Goal: Task Accomplishment & Management: Manage account settings

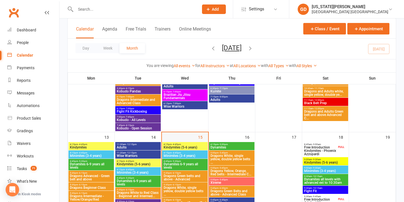
scroll to position [254, 0]
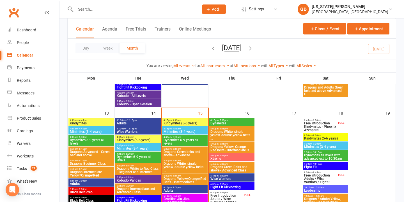
click at [194, 121] on span "4:15pm - 4:45pm" at bounding box center [184, 120] width 43 height 3
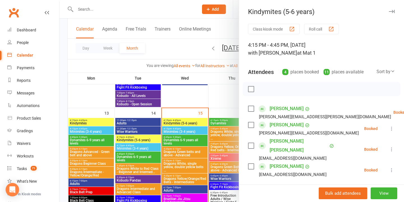
click at [207, 140] on div at bounding box center [231, 101] width 344 height 202
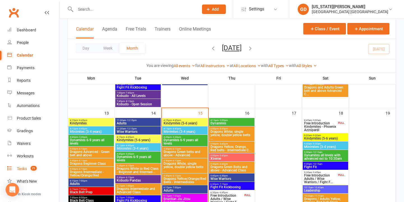
click at [40, 169] on link "Tasks 71" at bounding box center [33, 169] width 52 height 13
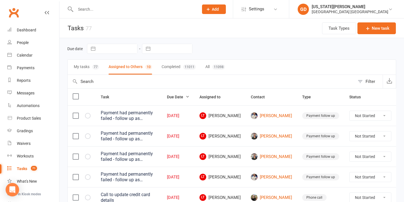
click at [79, 65] on button "My tasks 77" at bounding box center [86, 67] width 25 height 15
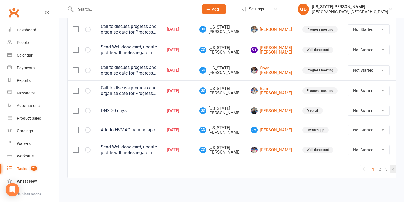
scroll to position [461, 0]
click at [390, 165] on link "4" at bounding box center [393, 169] width 7 height 8
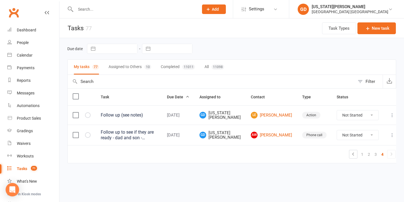
scroll to position [0, 0]
click at [359, 155] on link "1" at bounding box center [362, 155] width 7 height 8
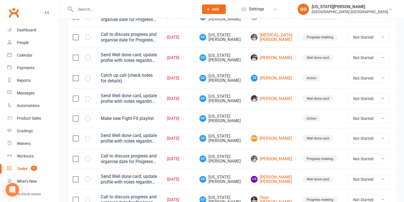
scroll to position [325, 0]
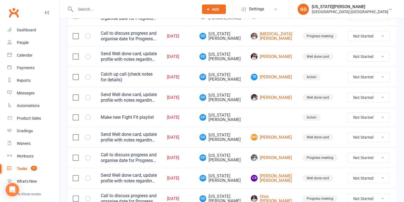
click at [400, 118] on icon at bounding box center [403, 118] width 6 height 6
click at [356, 156] on link "Delete" at bounding box center [363, 153] width 56 height 11
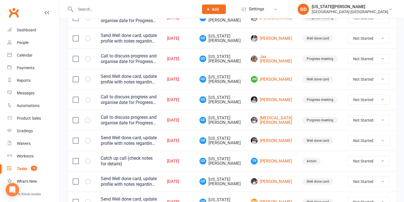
scroll to position [244, 0]
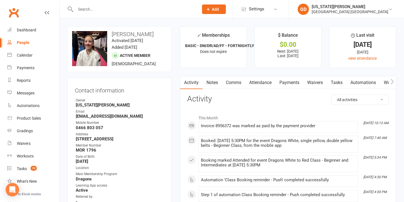
click at [208, 82] on link "Notes" at bounding box center [211, 82] width 19 height 13
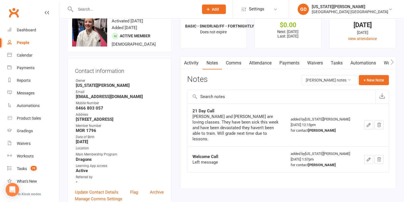
scroll to position [25, 0]
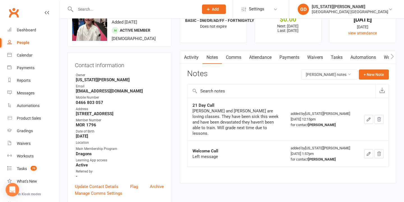
click at [195, 59] on link "Activity" at bounding box center [191, 57] width 22 height 13
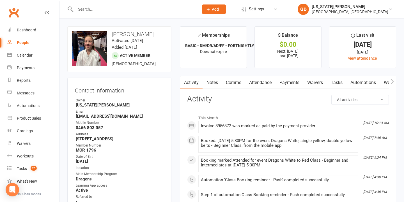
click at [201, 83] on link "Activity" at bounding box center [191, 82] width 22 height 13
click at [209, 83] on link "Notes" at bounding box center [211, 82] width 19 height 13
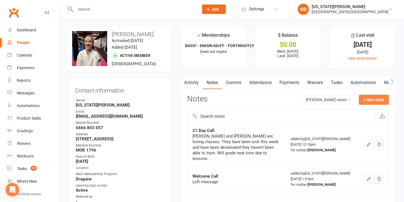
click at [365, 100] on button "+ New Note" at bounding box center [374, 100] width 30 height 10
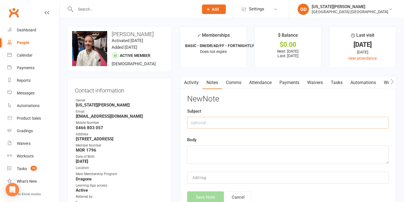
click at [257, 124] on input "text" at bounding box center [288, 123] width 202 height 12
type input "WD"
type textarea "E"
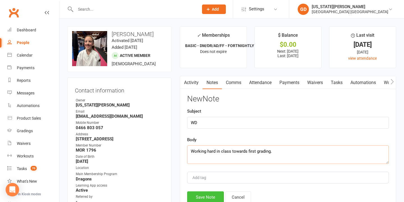
type textarea "Working hard in class towards first grading."
click at [211, 192] on button "Save Note" at bounding box center [205, 198] width 37 height 12
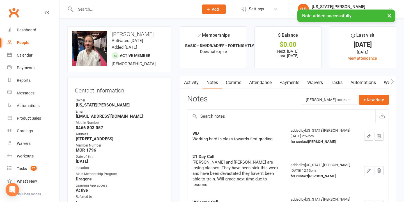
click at [335, 79] on link "Tasks" at bounding box center [337, 82] width 20 height 13
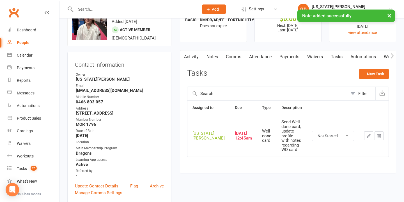
scroll to position [27, 0]
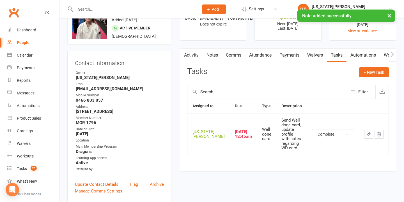
select select "unstarted"
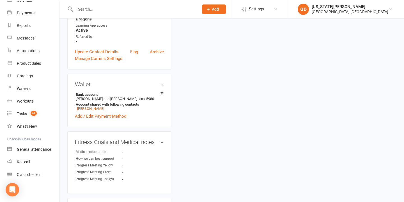
scroll to position [206, 0]
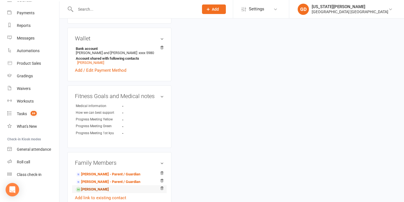
click at [102, 192] on link "Sharlea Martin - Sibling" at bounding box center [92, 190] width 33 height 6
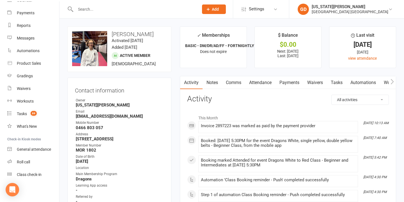
click at [216, 82] on link "Notes" at bounding box center [211, 82] width 19 height 13
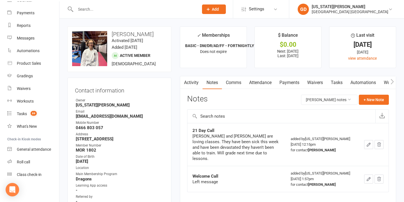
click at [342, 86] on link "Tasks" at bounding box center [337, 82] width 20 height 13
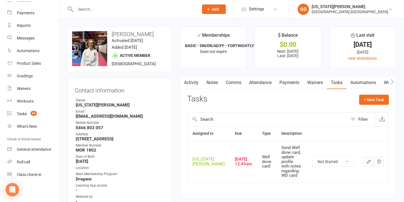
click at [208, 82] on link "Notes" at bounding box center [211, 82] width 19 height 13
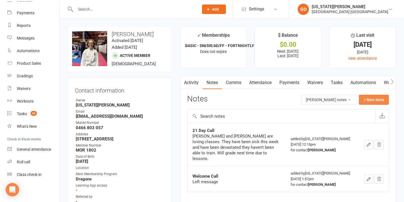
click at [377, 96] on button "+ New Note" at bounding box center [374, 100] width 30 height 10
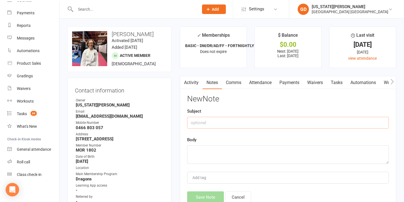
click at [261, 121] on input "text" at bounding box center [288, 123] width 202 height 12
type input "WD"
type textarea "G"
type textarea "Good learning attitude and stances."
click at [203, 193] on button "Save Note" at bounding box center [205, 198] width 37 height 12
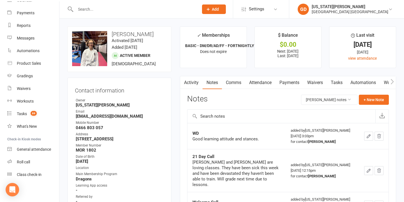
click at [343, 80] on link "Tasks" at bounding box center [337, 82] width 20 height 13
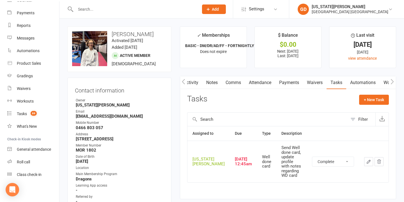
select select "unstarted"
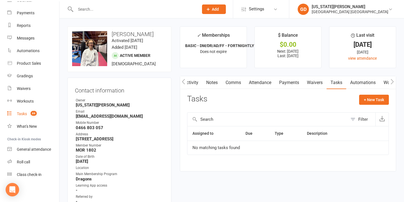
click at [33, 117] on link "Tasks 69" at bounding box center [33, 114] width 52 height 13
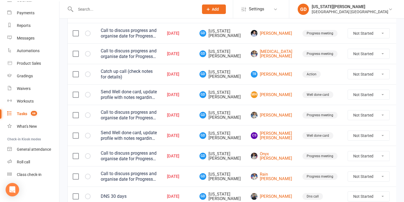
scroll to position [310, 0]
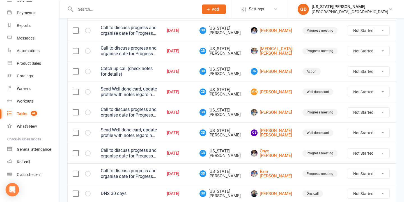
click at [194, 126] on td "Aug 23, 2025" at bounding box center [178, 133] width 33 height 20
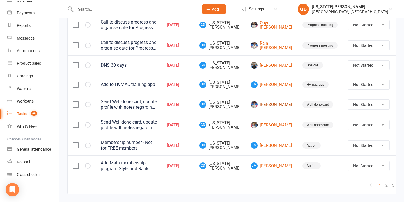
scroll to position [440, 0]
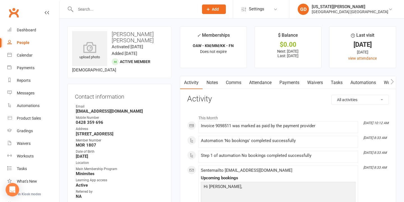
click at [210, 85] on link "Notes" at bounding box center [211, 82] width 19 height 13
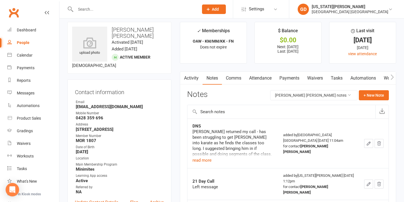
scroll to position [5, 0]
click at [203, 160] on button "read more" at bounding box center [201, 159] width 19 height 7
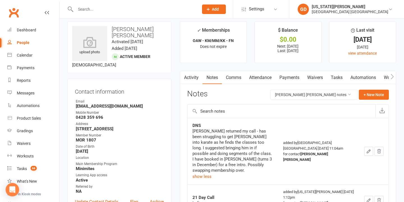
click at [190, 78] on link "Activity" at bounding box center [191, 77] width 22 height 13
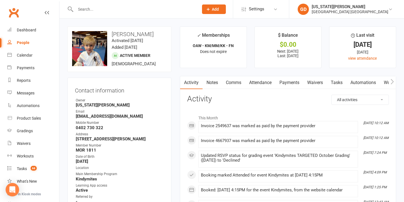
click at [209, 80] on link "Notes" at bounding box center [211, 82] width 19 height 13
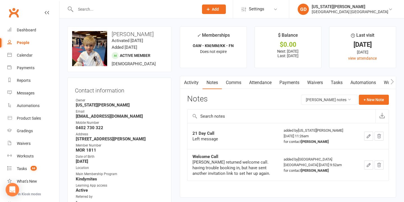
click at [192, 84] on link "Activity" at bounding box center [191, 82] width 22 height 13
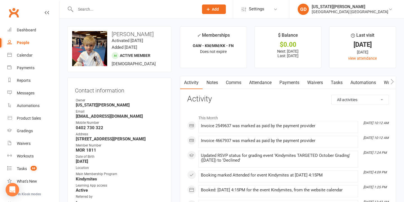
click at [210, 84] on link "Notes" at bounding box center [211, 82] width 19 height 13
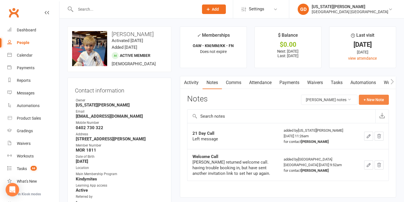
click at [383, 102] on button "+ New Note" at bounding box center [374, 100] width 30 height 10
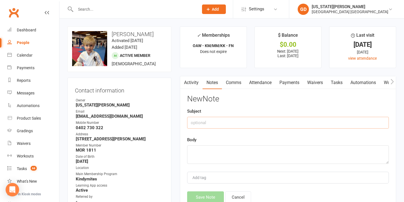
click at [202, 123] on input "text" at bounding box center [288, 123] width 202 height 12
type input "WD"
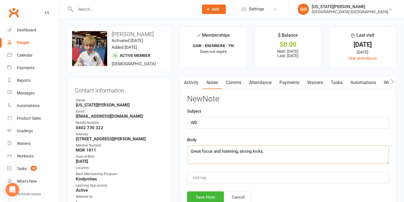
type textarea "Great focus and listening, strong kicks."
click at [211, 197] on button "Save Note" at bounding box center [205, 198] width 37 height 12
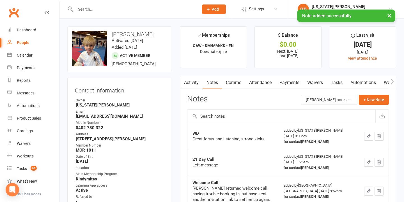
click at [340, 82] on link "Tasks" at bounding box center [337, 82] width 20 height 13
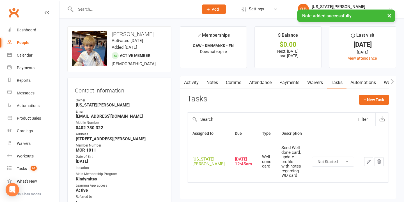
scroll to position [12, 0]
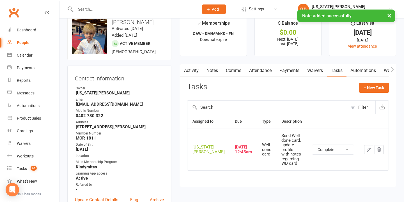
select select "unstarted"
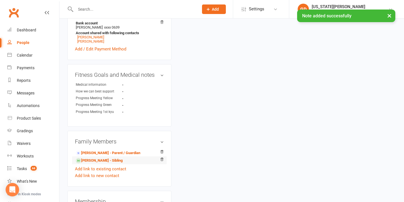
scroll to position [235, 0]
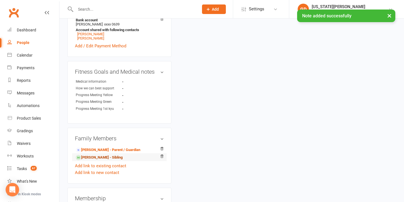
click at [112, 156] on link "Hugo Fischer - Sibling" at bounding box center [99, 158] width 47 height 6
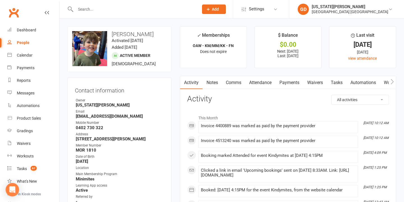
click at [344, 83] on link "Tasks" at bounding box center [337, 82] width 20 height 13
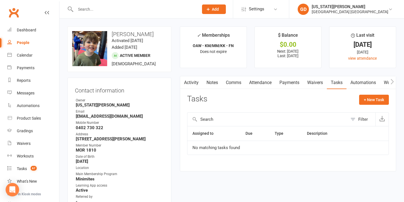
click at [220, 76] on link "Notes" at bounding box center [211, 82] width 19 height 13
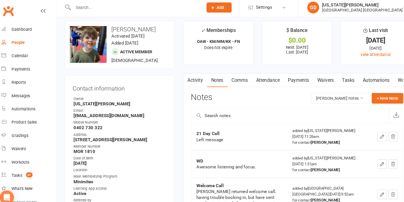
scroll to position [5, 0]
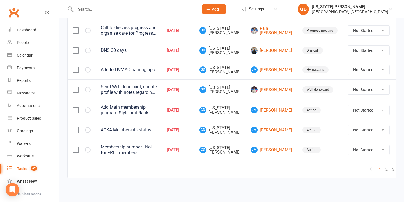
scroll to position [461, 0]
click at [376, 165] on link "1" at bounding box center [379, 169] width 7 height 8
click at [383, 165] on link "2" at bounding box center [386, 169] width 7 height 8
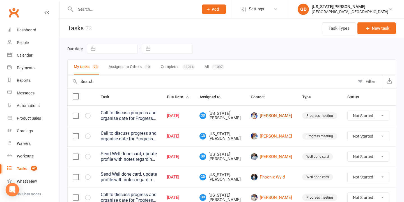
scroll to position [26, 0]
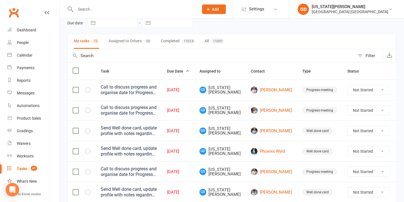
click at [241, 57] on input "text" at bounding box center [211, 55] width 287 height 13
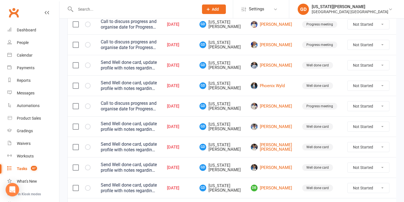
scroll to position [96, 0]
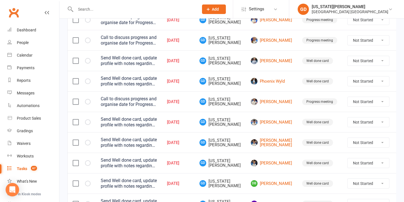
click at [238, 125] on td "GD Georgia Dearlove" at bounding box center [219, 122] width 51 height 20
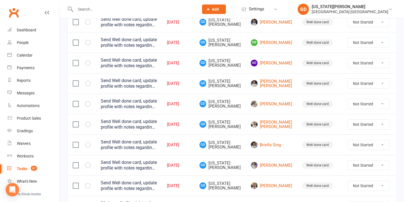
scroll to position [247, 0]
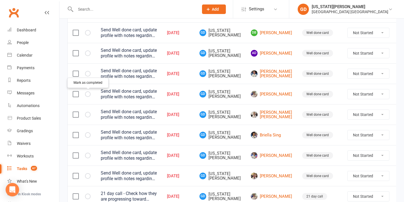
click at [0, 0] on icon "button" at bounding box center [0, 0] width 0 height 0
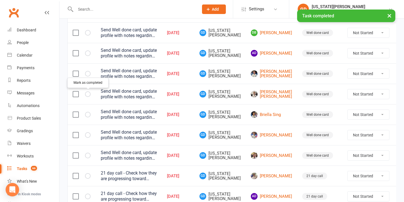
click at [394, 92] on td at bounding box center [402, 94] width 17 height 20
click at [400, 93] on icon at bounding box center [403, 94] width 6 height 6
click at [363, 121] on link "Edit" at bounding box center [363, 116] width 56 height 11
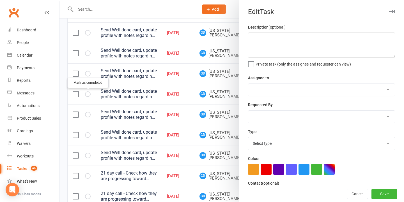
type textarea "Send Well done card, update profile with notes regarding WD card"
select select "48620"
type input "29 Sep 2025"
type input "12:45am"
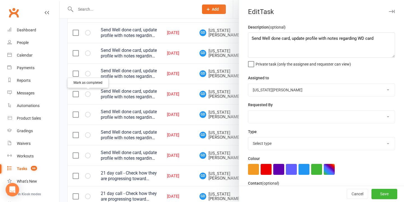
select select "19066"
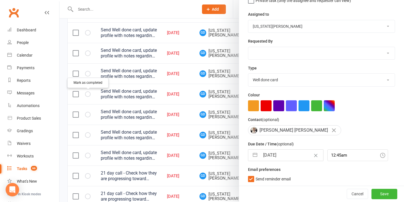
click at [281, 159] on input "29 Sep 2025" at bounding box center [291, 155] width 63 height 11
select select "7"
select select "2025"
select select "8"
select select "2025"
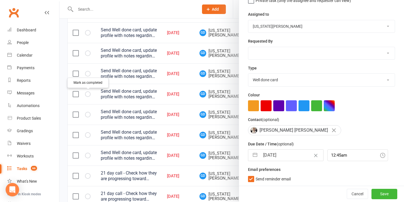
select select "9"
select select "2025"
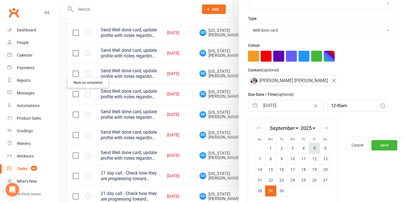
scroll to position [113, 0]
drag, startPoint x: 327, startPoint y: 127, endPoint x: 308, endPoint y: 160, distance: 37.9
click at [327, 127] on icon "Move forward to switch to the next month." at bounding box center [325, 128] width 5 height 5
select select "10"
select select "2025"
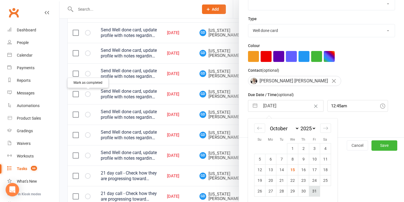
click at [315, 188] on td "31" at bounding box center [314, 191] width 11 height 11
type input "31 Oct 2025"
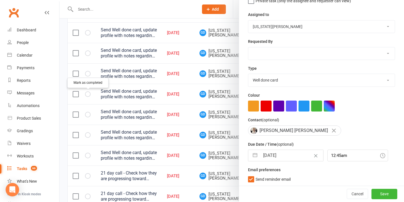
click at [387, 195] on button "Save" at bounding box center [384, 194] width 26 height 10
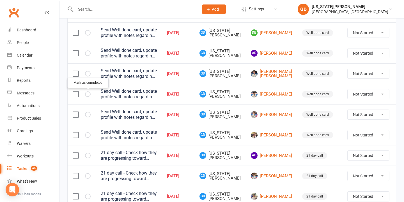
click at [297, 89] on td "Well done card" at bounding box center [319, 94] width 45 height 20
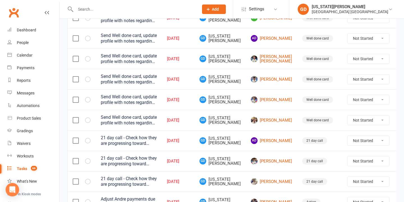
scroll to position [268, 0]
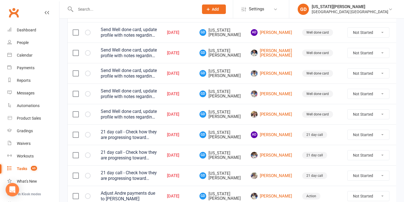
click at [194, 107] on td "Oct 01, 2025" at bounding box center [178, 114] width 33 height 20
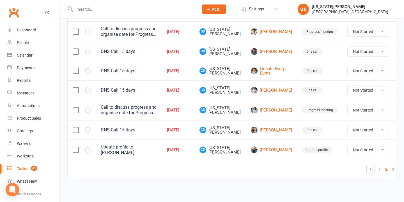
scroll to position [460, 0]
click at [390, 165] on link "3" at bounding box center [393, 169] width 7 height 8
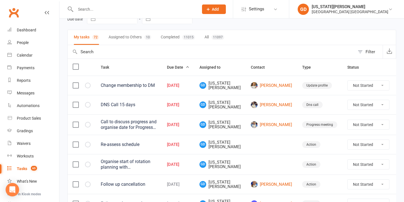
scroll to position [29, 0]
click at [33, 30] on div "Dashboard" at bounding box center [26, 30] width 19 height 4
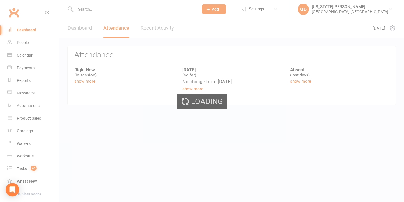
click at [31, 59] on ui-view "Prospect Member Non-attending contact Class / event Appointment Grading event T…" at bounding box center [202, 57] width 404 height 112
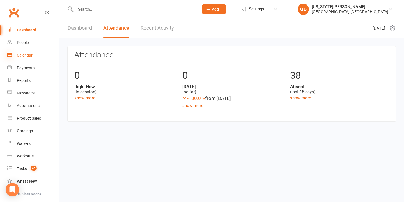
click at [11, 56] on icon at bounding box center [9, 54] width 4 height 4
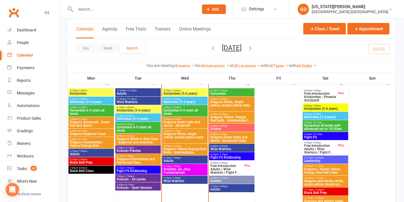
scroll to position [282, 0]
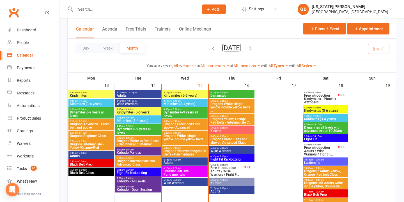
click at [134, 111] on span "Kindymites (5-6 years)" at bounding box center [137, 112] width 43 height 3
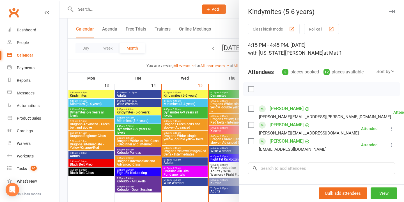
click at [165, 140] on div at bounding box center [231, 101] width 344 height 202
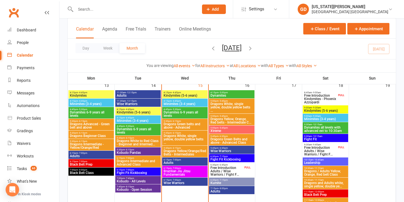
click at [144, 117] on span "4:15pm - 4:45pm" at bounding box center [137, 118] width 43 height 3
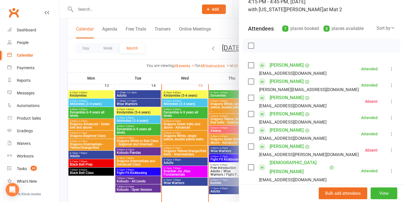
scroll to position [45, 0]
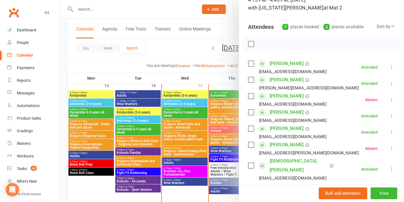
click at [389, 67] on icon at bounding box center [392, 67] width 6 height 6
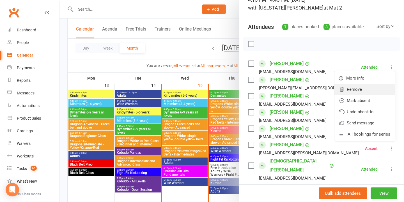
click at [372, 87] on link "Remove" at bounding box center [364, 89] width 60 height 11
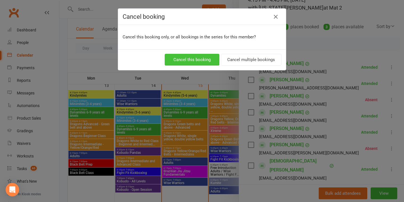
click at [208, 59] on button "Cancel this booking" at bounding box center [192, 60] width 55 height 12
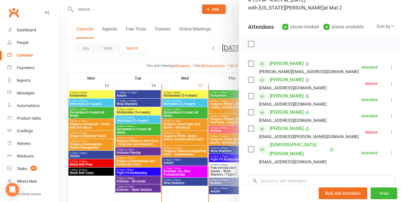
click at [206, 72] on div at bounding box center [231, 101] width 344 height 202
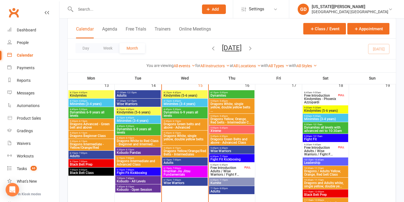
click at [148, 129] on span "Dynamites 6-9 years all levels" at bounding box center [137, 131] width 43 height 7
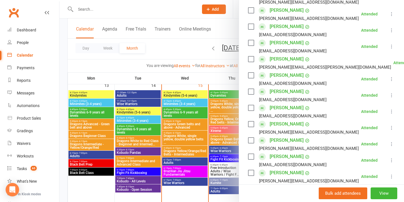
scroll to position [131, 0]
drag, startPoint x: 345, startPoint y: 109, endPoint x: 343, endPoint y: 124, distance: 15.8
click at [345, 109] on li "Lyla Schubert Karenschubert4@hotmail.com Attended More info Remove Mark absent …" at bounding box center [321, 111] width 147 height 16
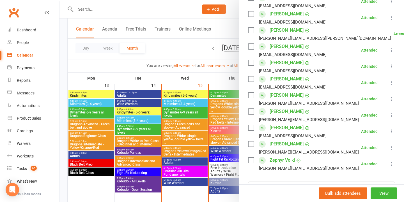
scroll to position [160, 0]
click at [93, 9] on div at bounding box center [231, 101] width 344 height 202
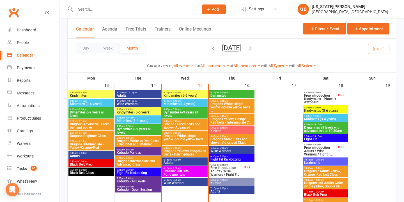
click at [95, 8] on input "text" at bounding box center [134, 9] width 121 height 8
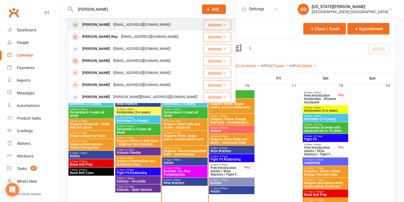
type input "alicia"
click at [96, 22] on div "Alicia Jones" at bounding box center [95, 25] width 31 height 8
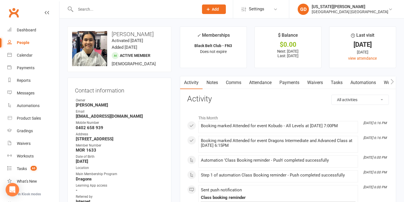
click at [245, 79] on link "Comms" at bounding box center [233, 82] width 23 height 13
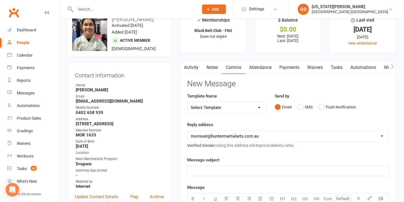
click at [254, 72] on link "Attendance" at bounding box center [260, 67] width 30 height 13
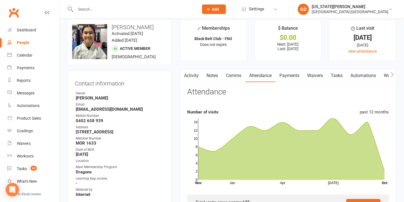
scroll to position [1, 0]
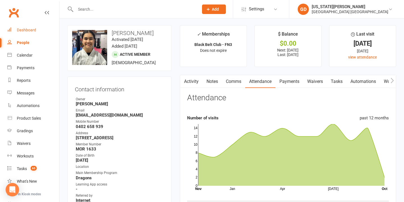
click at [29, 26] on link "Dashboard" at bounding box center [33, 30] width 52 height 13
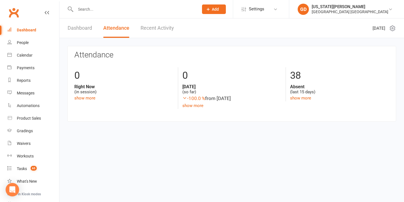
click at [80, 32] on link "Dashboard" at bounding box center [80, 28] width 24 height 19
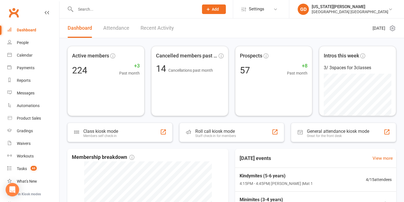
click at [134, 10] on input "text" at bounding box center [134, 9] width 121 height 8
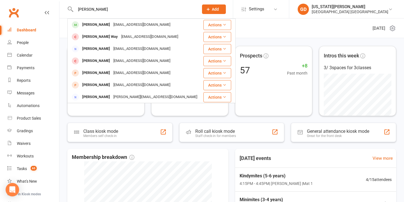
type input "Alicia"
drag, startPoint x: 134, startPoint y: 9, endPoint x: 145, endPoint y: 24, distance: 18.0
click at [144, 21] on div "Alicia Jones lilyrosecreations2@gmail.com" at bounding box center [135, 24] width 135 height 11
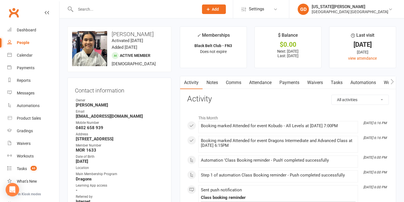
click at [254, 83] on link "Attendance" at bounding box center [260, 82] width 30 height 13
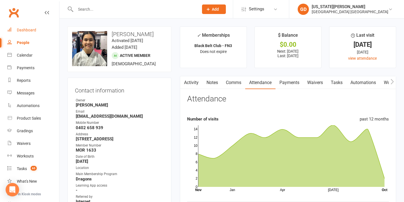
click at [33, 32] on div "Dashboard" at bounding box center [26, 30] width 19 height 4
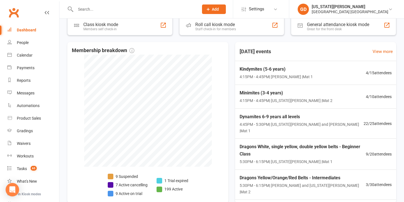
scroll to position [118, 0]
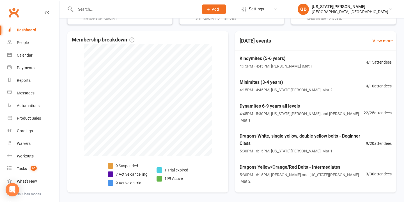
click at [114, 11] on input "text" at bounding box center [134, 9] width 121 height 8
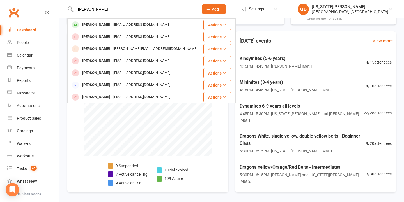
type input "Thomas hint"
drag, startPoint x: 114, startPoint y: 11, endPoint x: 127, endPoint y: 36, distance: 27.8
click at [128, 27] on div "sjshinitt@gmail.com" at bounding box center [142, 25] width 60 height 8
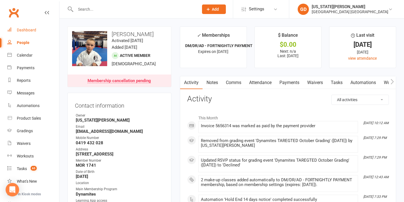
click at [33, 31] on div "Dashboard" at bounding box center [26, 30] width 19 height 4
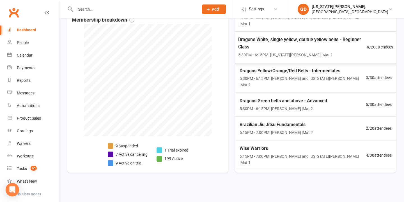
scroll to position [76, 0]
click at [281, 153] on span "6:15PM - 7:00PM | Lesley Talbut and Georgia Dearlove | Mat 1" at bounding box center [302, 159] width 129 height 13
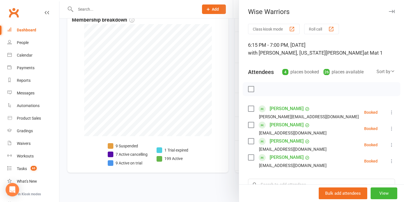
click at [279, 141] on link "Carole Robinson" at bounding box center [286, 141] width 34 height 9
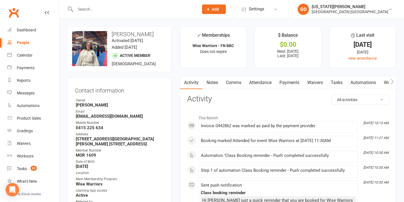
click at [321, 82] on link "Waivers" at bounding box center [315, 82] width 24 height 13
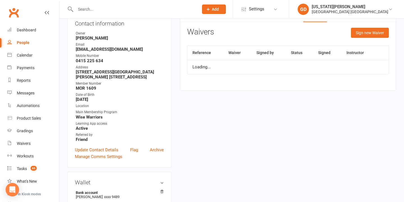
scroll to position [67, 0]
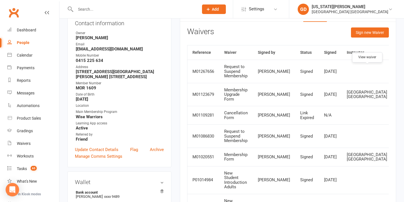
click at [399, 72] on icon at bounding box center [401, 71] width 4 height 4
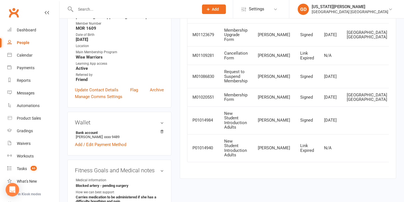
scroll to position [130, 0]
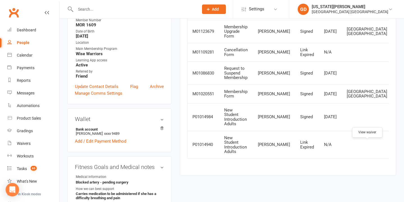
click at [397, 122] on link at bounding box center [401, 117] width 9 height 9
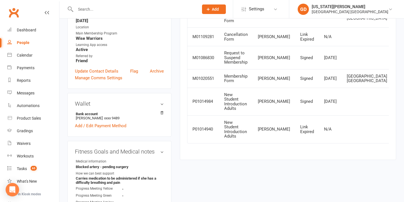
scroll to position [137, 0]
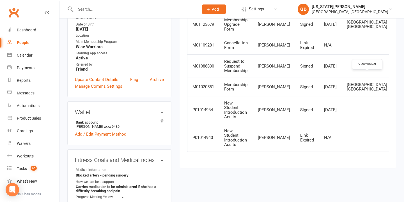
click at [399, 68] on icon at bounding box center [401, 66] width 4 height 4
click at [31, 32] on link "Dashboard" at bounding box center [33, 30] width 52 height 13
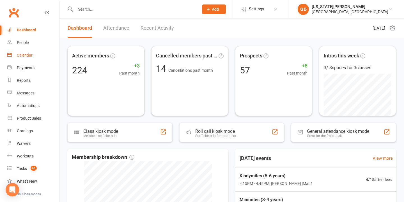
click at [24, 58] on link "Calendar" at bounding box center [33, 55] width 52 height 13
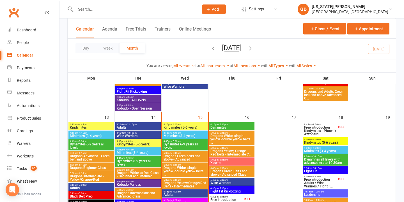
scroll to position [259, 0]
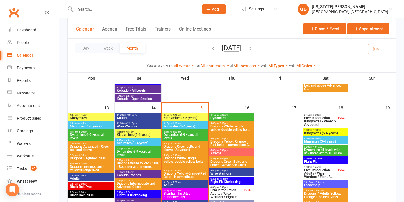
click at [333, 118] on span "Free Introduction Kindymites - Phoenix Azzopardi" at bounding box center [320, 121] width 33 height 10
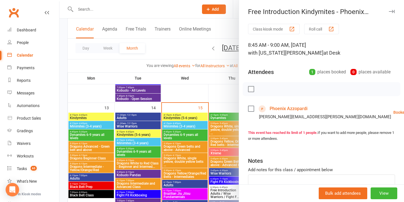
click at [195, 125] on div at bounding box center [231, 101] width 344 height 202
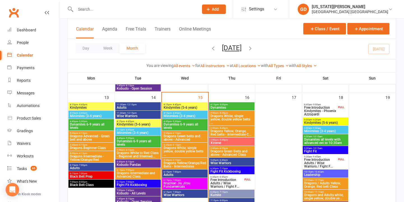
scroll to position [271, 0]
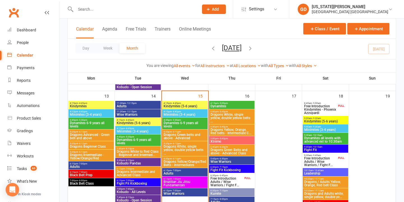
click at [321, 107] on span "Free Introduction Kindymites - Phoenix Azzopardi" at bounding box center [320, 110] width 33 height 10
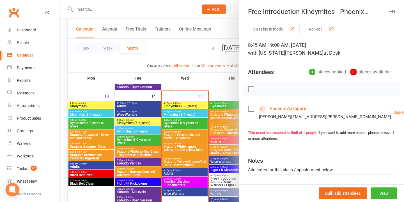
click at [187, 127] on div at bounding box center [231, 101] width 344 height 202
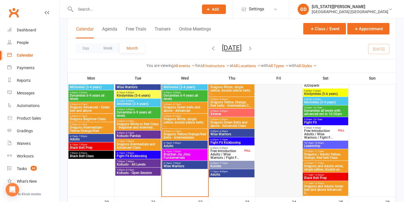
scroll to position [282, 0]
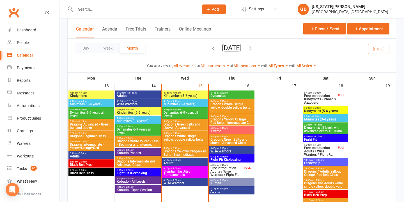
click at [324, 100] on span "Free Introduction Kindymites - Phoenix Azzopardi" at bounding box center [320, 99] width 33 height 10
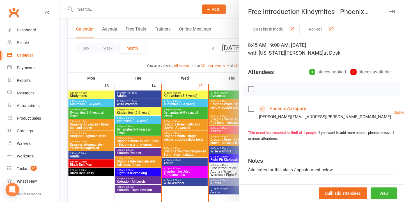
click at [285, 109] on link "Phoenix Azzopardi" at bounding box center [288, 108] width 38 height 9
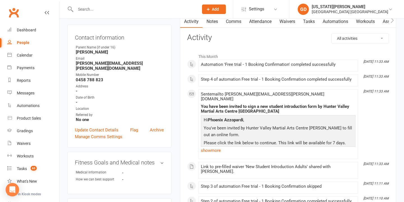
scroll to position [59, 0]
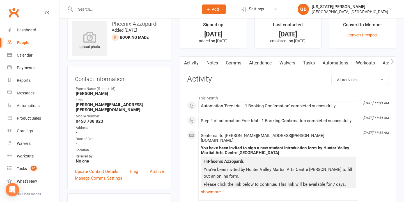
click at [291, 63] on link "Waivers" at bounding box center [287, 63] width 24 height 13
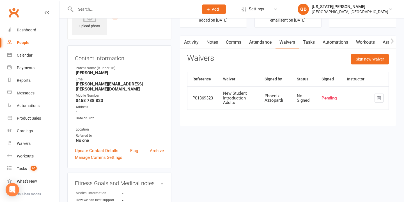
scroll to position [37, 0]
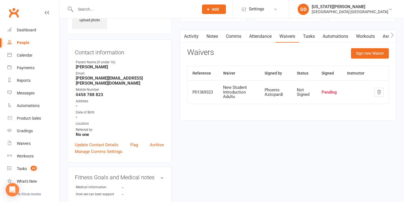
click at [191, 33] on link "Activity" at bounding box center [191, 36] width 22 height 13
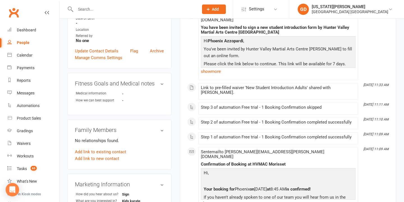
scroll to position [138, 0]
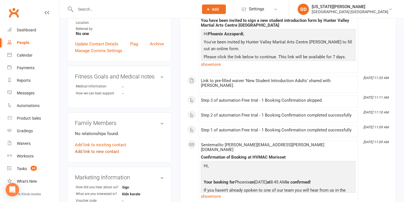
click at [99, 148] on link "Add link to new contact" at bounding box center [97, 151] width 44 height 7
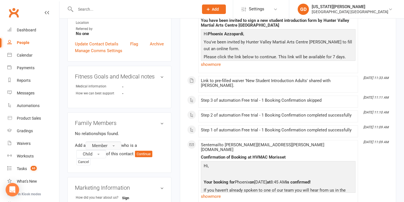
click at [110, 142] on button "Member" at bounding box center [104, 146] width 36 height 8
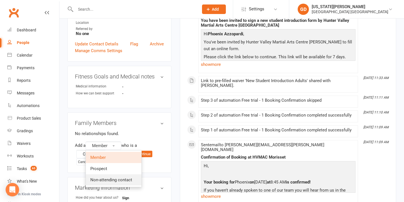
click at [107, 178] on span "Non-attending contact" at bounding box center [111, 180] width 42 height 5
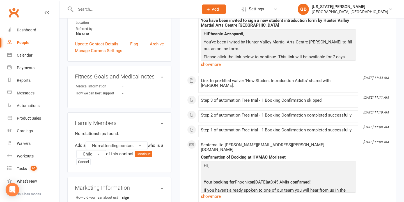
click at [92, 152] on span "Child" at bounding box center [88, 154] width 10 height 5
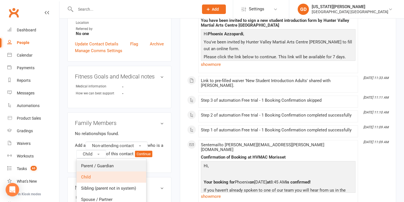
click at [93, 163] on link "Parent / Guardian" at bounding box center [112, 165] width 70 height 11
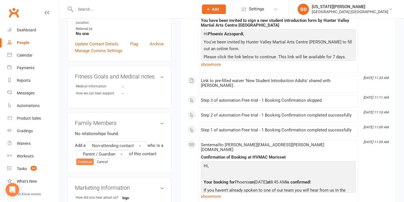
click at [83, 160] on button "Continue" at bounding box center [84, 162] width 17 height 7
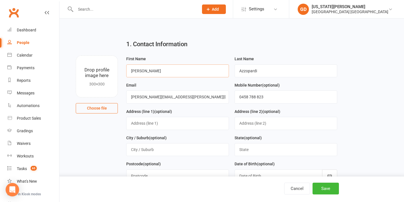
type input "Brittney"
click at [326, 55] on div "1. Contact Information" at bounding box center [231, 45] width 219 height 20
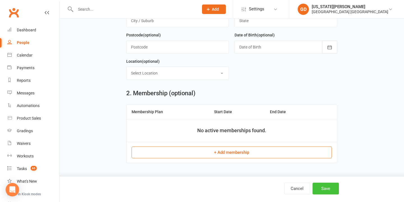
scroll to position [133, 0]
click at [319, 186] on button "Save" at bounding box center [325, 189] width 26 height 12
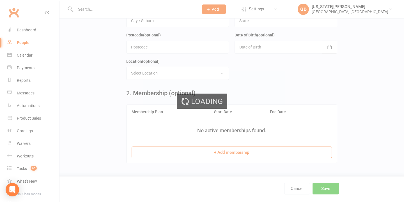
scroll to position [0, 0]
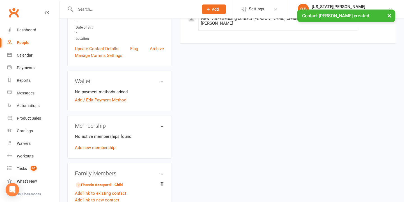
scroll to position [122, 0]
click at [113, 182] on link "Phoenix Azzopardi - Child" at bounding box center [99, 185] width 47 height 6
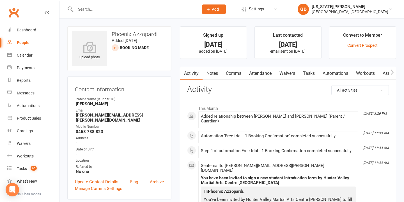
click at [293, 71] on link "Waivers" at bounding box center [287, 73] width 24 height 13
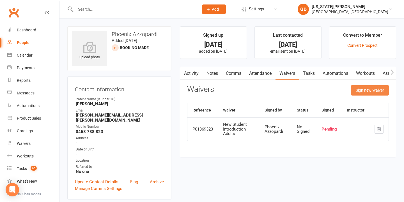
click at [363, 92] on button "Sign new Waiver" at bounding box center [370, 90] width 38 height 10
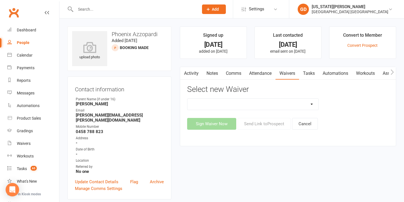
select select "5245"
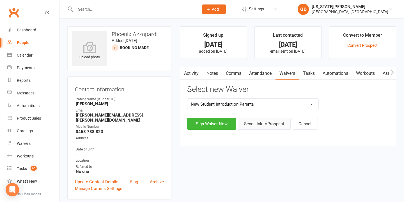
click at [265, 120] on button "Send Link to Prospect" at bounding box center [264, 124] width 53 height 12
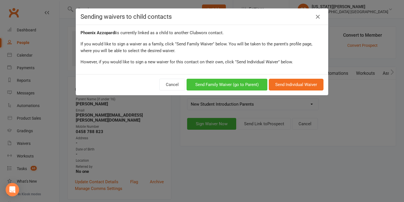
click at [244, 82] on button "Send Family Waiver (go to Parent)" at bounding box center [226, 85] width 81 height 12
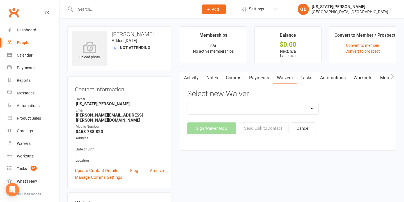
select select "5245"
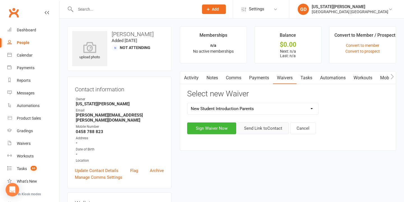
click at [267, 133] on button "Send Link to Contact" at bounding box center [263, 129] width 51 height 12
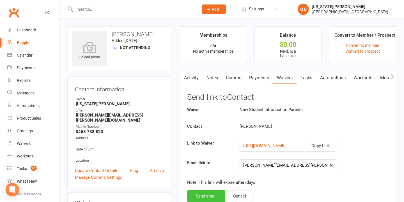
click at [199, 196] on button "Send email" at bounding box center [206, 196] width 38 height 12
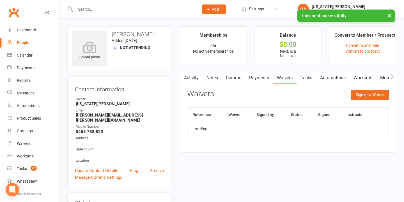
click at [190, 75] on link "Activity" at bounding box center [191, 78] width 22 height 13
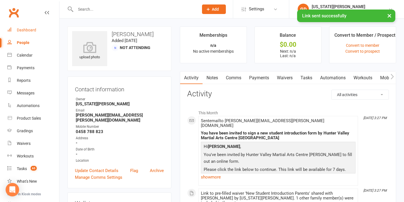
click at [19, 28] on div "Dashboard" at bounding box center [26, 30] width 19 height 4
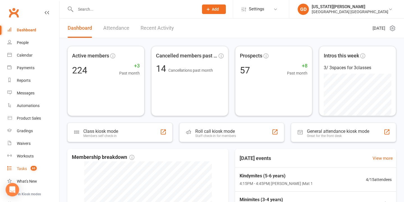
click at [43, 165] on link "Tasks 65" at bounding box center [33, 169] width 52 height 13
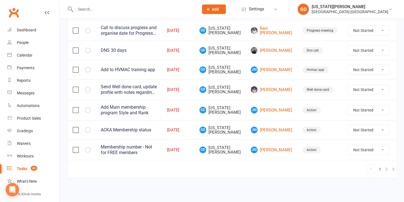
scroll to position [461, 0]
click at [383, 167] on link "2" at bounding box center [386, 169] width 7 height 8
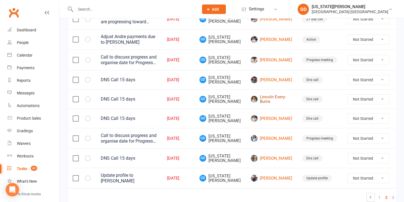
scroll to position [433, 0]
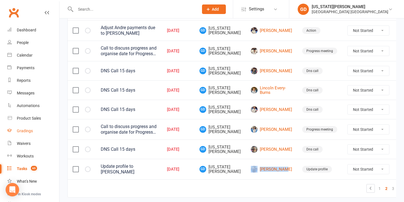
click at [38, 133] on link "Gradings" at bounding box center [33, 131] width 52 height 13
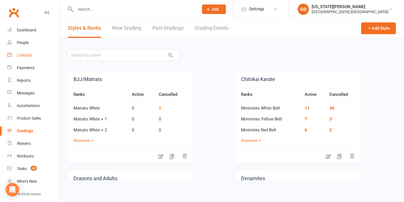
click at [31, 56] on div "Calendar" at bounding box center [25, 55] width 16 height 4
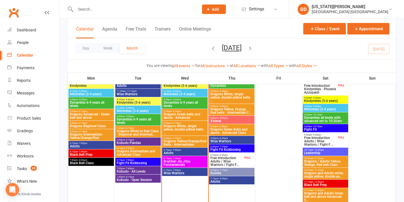
scroll to position [299, 0]
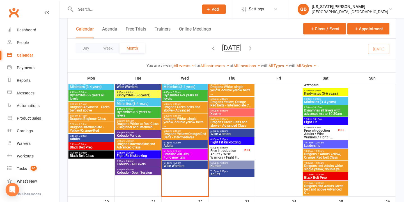
click at [335, 155] on span "Dragons / Adults Yellow, Orange, Red belt Class" at bounding box center [325, 156] width 43 height 7
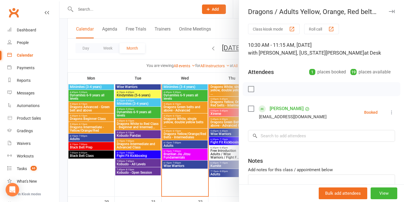
click at [199, 147] on div at bounding box center [231, 101] width 344 height 202
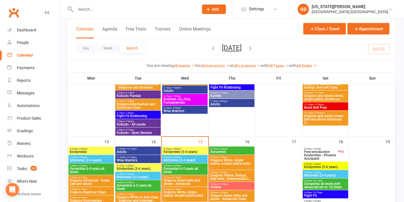
scroll to position [201, 0]
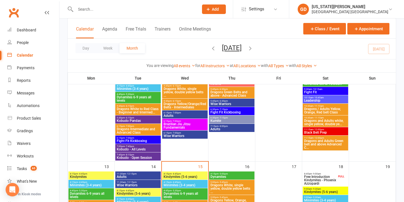
click at [317, 110] on span "Dragons / Adults Yellow, Orange, Red belt Class" at bounding box center [325, 110] width 43 height 7
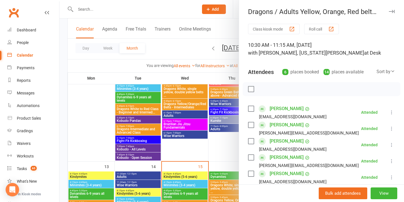
click at [215, 114] on div at bounding box center [231, 101] width 344 height 202
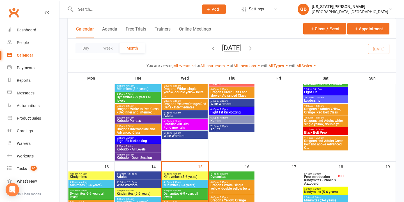
click at [339, 119] on span "Dragons and Adults white, single yellow, double ye..." at bounding box center [325, 122] width 43 height 7
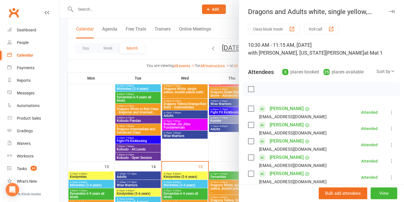
click at [217, 120] on div at bounding box center [231, 101] width 344 height 202
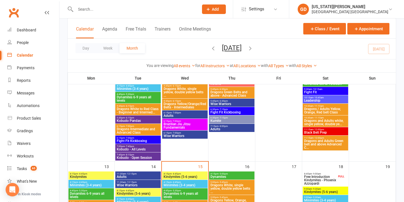
click at [318, 142] on span "Dragons and Adults Green belt and above Advanced C..." at bounding box center [325, 144] width 43 height 10
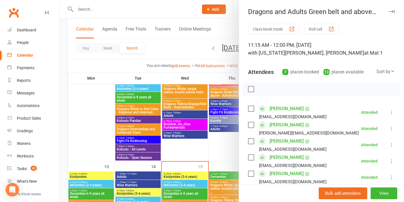
click at [193, 113] on div at bounding box center [231, 101] width 344 height 202
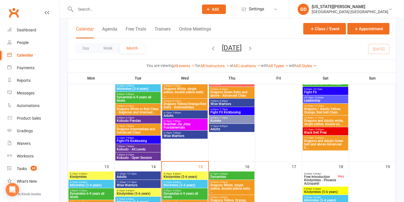
click at [317, 145] on span "Dragons and Adults Green belt and above Advanced C..." at bounding box center [325, 144] width 43 height 10
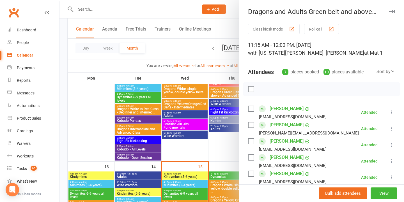
click at [204, 114] on div at bounding box center [231, 101] width 344 height 202
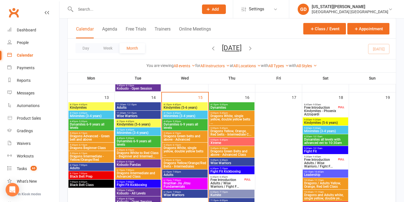
scroll to position [269, 0]
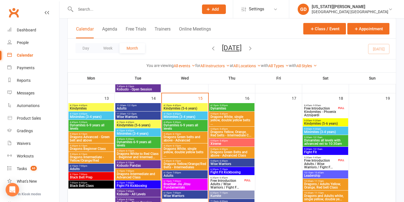
click at [171, 124] on span "Dynamites 6-9 years all levels" at bounding box center [184, 127] width 43 height 7
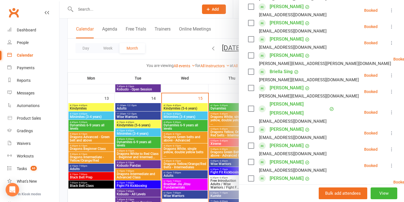
scroll to position [301, 0]
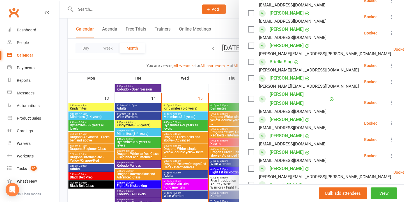
click at [207, 114] on div at bounding box center [231, 101] width 344 height 202
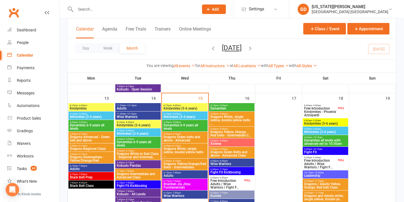
click at [198, 124] on span "Dynamites 6-9 years all levels" at bounding box center [184, 127] width 43 height 7
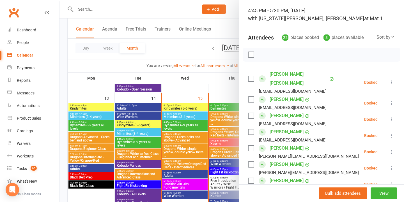
scroll to position [37, 0]
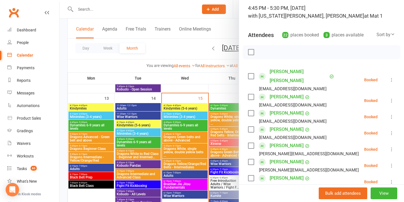
click at [200, 151] on div at bounding box center [231, 101] width 344 height 202
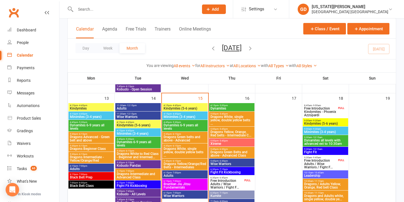
click at [185, 136] on span "Dragons Green belts and above - Advanced" at bounding box center [184, 138] width 43 height 7
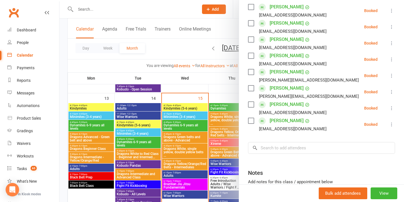
scroll to position [115, 0]
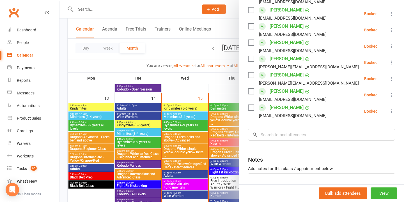
click at [199, 131] on div at bounding box center [231, 101] width 344 height 202
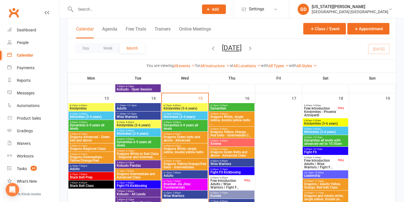
click at [186, 149] on span "Dragons White, single yellow, double yellow belts ..." at bounding box center [184, 152] width 43 height 10
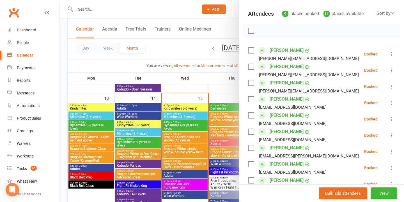
scroll to position [70, 0]
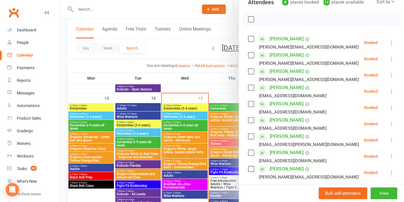
click at [203, 141] on div at bounding box center [231, 101] width 344 height 202
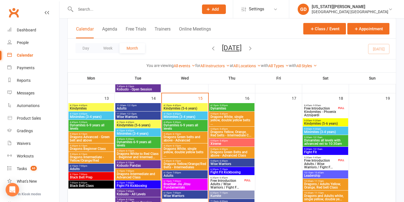
click at [242, 112] on div "5:00pm - 5:45pm Dragons White, single yellow, double yellow belts ..." at bounding box center [231, 119] width 45 height 15
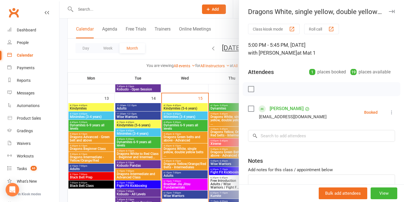
drag, startPoint x: 206, startPoint y: 114, endPoint x: 206, endPoint y: 120, distance: 6.2
click at [206, 114] on div at bounding box center [231, 101] width 344 height 202
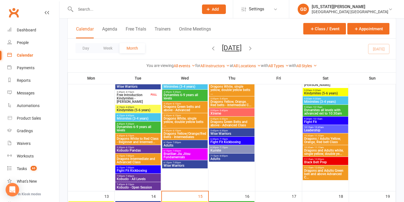
scroll to position [153, 0]
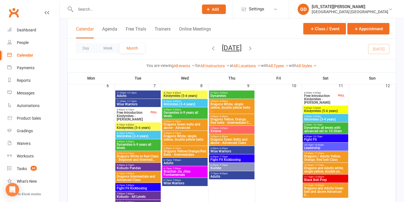
click at [225, 101] on span "- 5:45pm" at bounding box center [222, 101] width 9 height 3
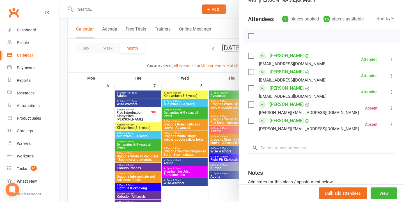
scroll to position [56, 0]
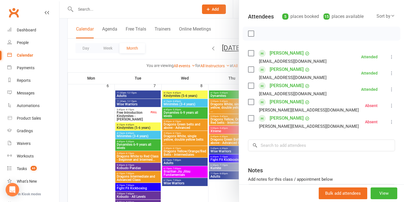
click at [227, 116] on div at bounding box center [231, 101] width 344 height 202
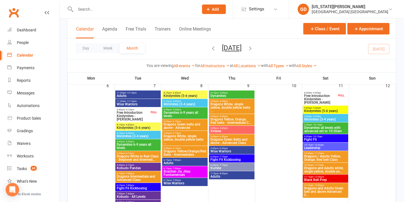
click at [238, 122] on span "Dragons Yellow, Orange, Red belts - Intermediate C..." at bounding box center [231, 121] width 43 height 7
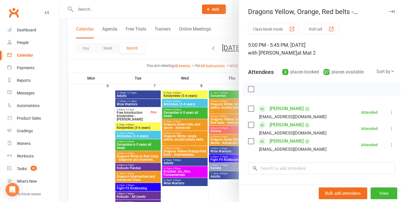
click at [220, 123] on div at bounding box center [231, 101] width 344 height 202
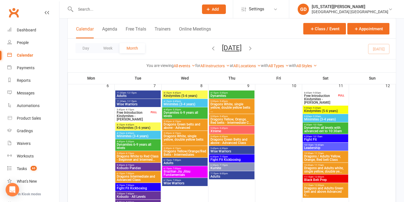
click at [221, 142] on span "Dragons Green Belts and above - Advanced Class" at bounding box center [231, 141] width 43 height 7
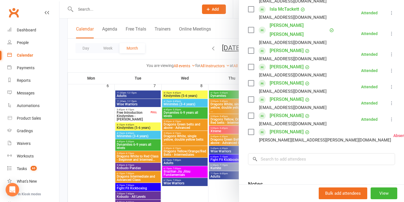
scroll to position [181, 0]
click at [188, 55] on div at bounding box center [231, 101] width 344 height 202
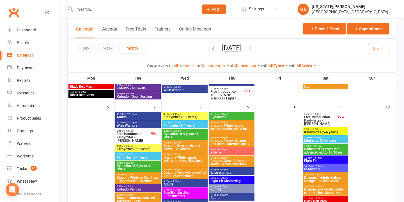
scroll to position [132, 0]
click at [185, 6] on input "text" at bounding box center [134, 9] width 121 height 8
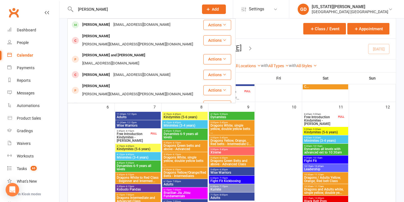
type input "gordon Jervis"
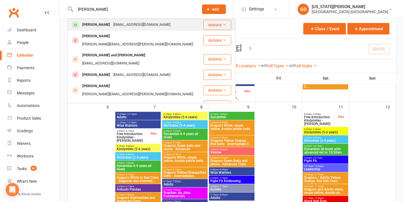
drag, startPoint x: 185, startPoint y: 6, endPoint x: 168, endPoint y: 22, distance: 23.6
click at [168, 22] on div "Gordon Jervis earthkpr@ozemail.com.au" at bounding box center [135, 24] width 135 height 11
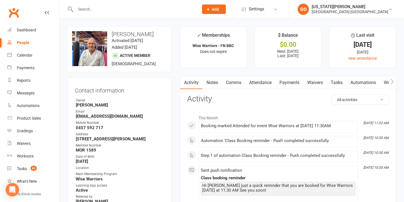
click at [148, 10] on input "text" at bounding box center [134, 9] width 121 height 8
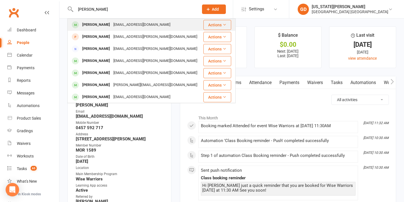
type input "Stella rumsey"
click at [139, 26] on div "stellr@ozemail.com.au" at bounding box center [142, 25] width 60 height 8
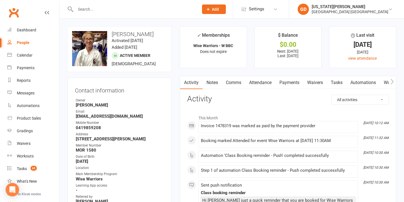
click at [123, 10] on input "text" at bounding box center [134, 9] width 121 height 8
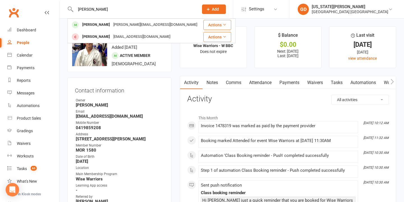
type input "Arthur"
drag, startPoint x: 151, startPoint y: 68, endPoint x: 167, endPoint y: 25, distance: 46.1
click at [167, 25] on div "Arthur Grech arthur@cagrech.au" at bounding box center [135, 24] width 135 height 11
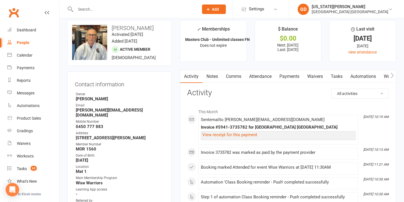
scroll to position [10, 0]
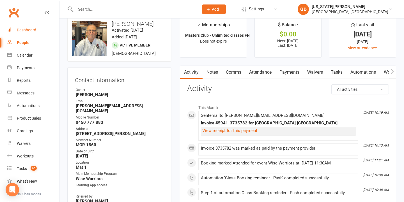
click at [23, 27] on link "Dashboard" at bounding box center [33, 30] width 52 height 13
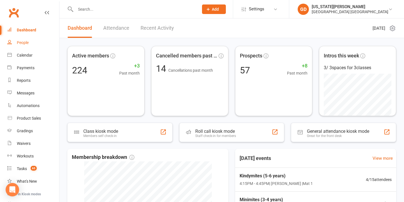
click at [18, 48] on link "People" at bounding box center [33, 42] width 52 height 13
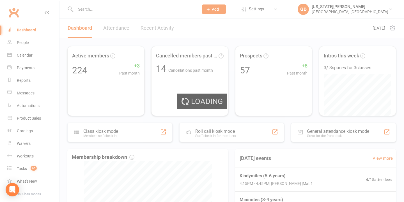
select select "100"
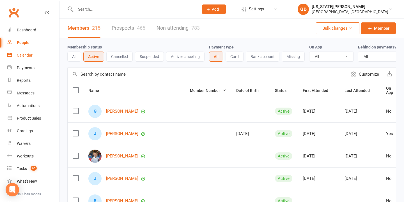
click at [27, 54] on div "Calendar" at bounding box center [25, 55] width 16 height 4
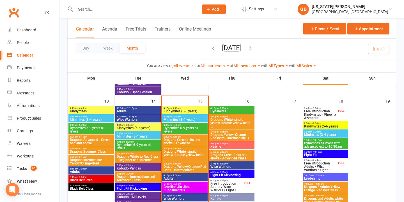
scroll to position [266, 0]
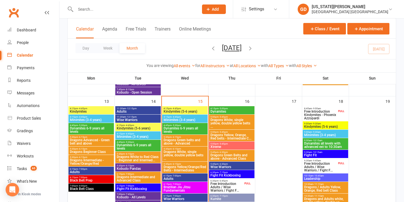
click at [181, 175] on span "6:15pm - 7:00pm" at bounding box center [184, 176] width 43 height 3
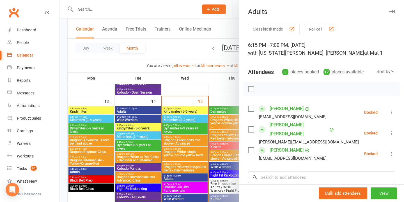
scroll to position [10, 0]
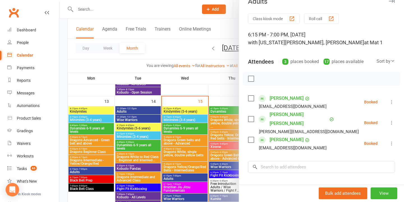
click at [199, 118] on div at bounding box center [231, 101] width 344 height 202
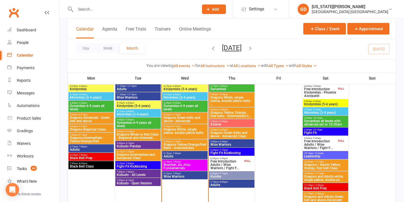
scroll to position [297, 0]
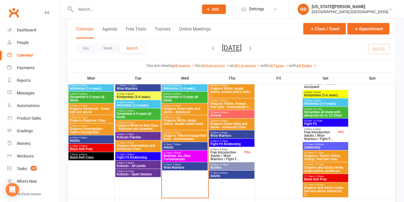
click at [179, 164] on span "- 7:00pm" at bounding box center [176, 164] width 9 height 3
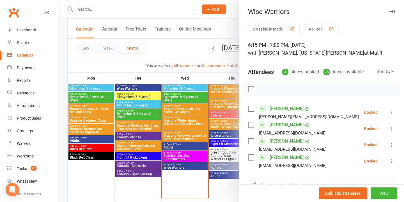
click at [177, 160] on div at bounding box center [231, 101] width 344 height 202
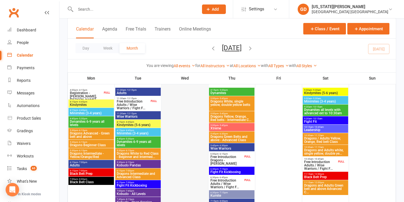
scroll to position [429, 0]
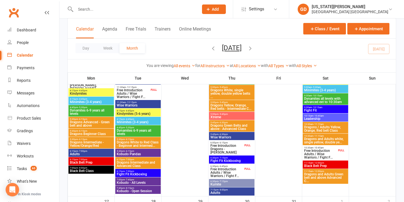
click at [253, 49] on icon "button" at bounding box center [250, 48] width 6 height 6
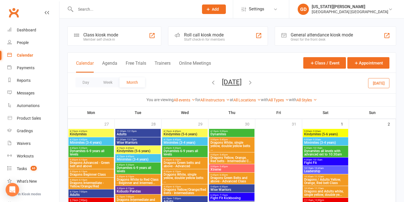
scroll to position [0, 0]
click at [210, 81] on icon "button" at bounding box center [213, 82] width 6 height 6
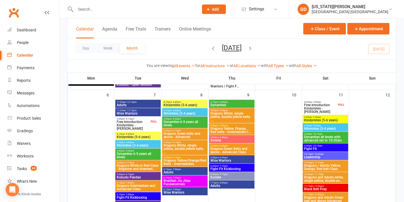
scroll to position [136, 0]
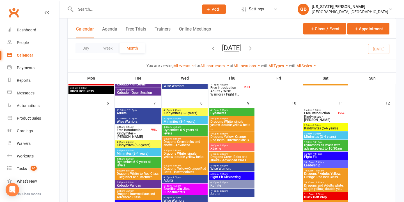
click at [324, 127] on span "Kindymites (5-6 years)" at bounding box center [325, 128] width 43 height 3
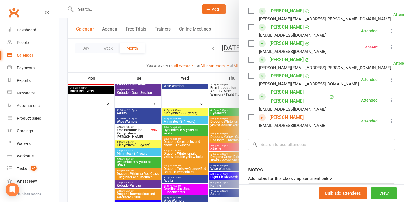
scroll to position [119, 0]
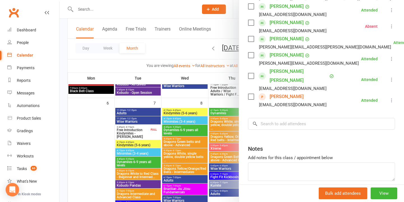
click at [225, 107] on div at bounding box center [231, 101] width 344 height 202
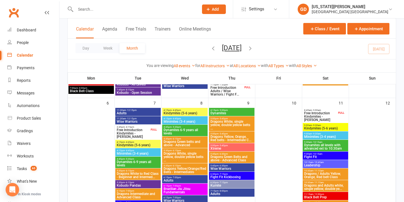
scroll to position [145, 0]
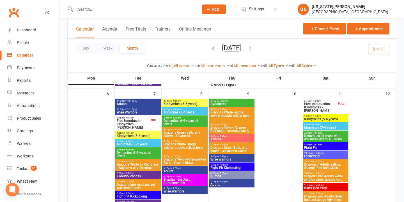
click at [329, 118] on span "Kindymites (5-6 years)" at bounding box center [325, 119] width 43 height 3
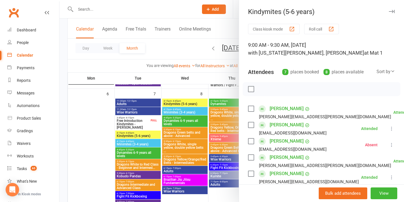
click at [234, 120] on div at bounding box center [231, 101] width 344 height 202
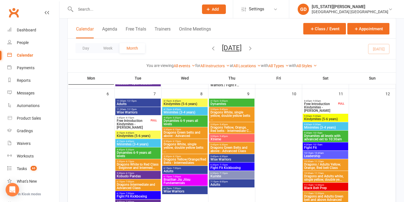
click at [321, 127] on span "Minimites (3-4 years)" at bounding box center [325, 127] width 43 height 3
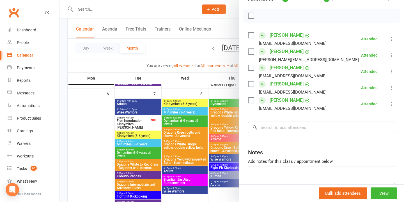
scroll to position [77, 0]
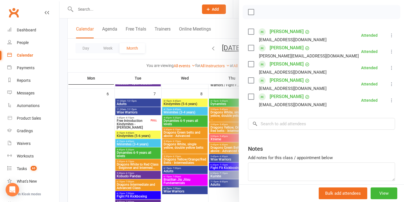
click at [216, 124] on div at bounding box center [231, 101] width 344 height 202
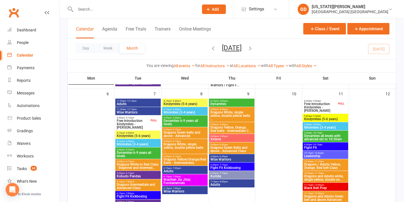
click at [331, 118] on span "Kindymites (5-6 years)" at bounding box center [325, 119] width 43 height 3
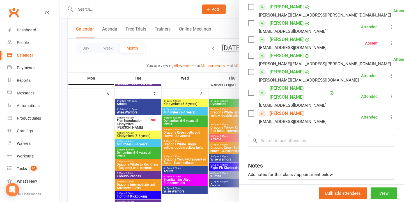
scroll to position [107, 0]
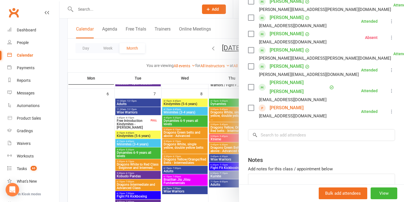
click at [220, 114] on div at bounding box center [231, 101] width 344 height 202
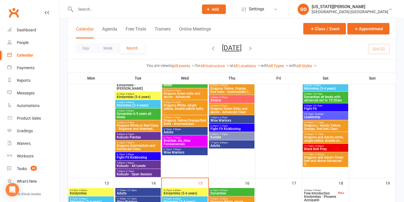
scroll to position [185, 0]
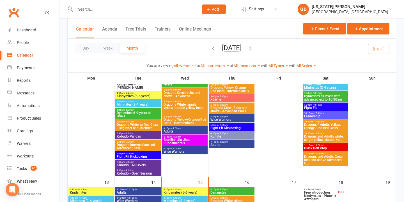
click at [148, 13] on input "text" at bounding box center [134, 9] width 121 height 8
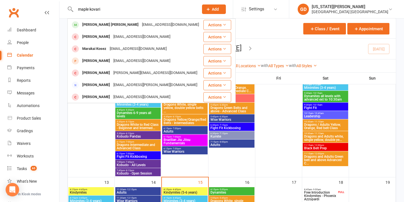
type input "maple kovari"
click at [89, 25] on div "Mahlie Kovari" at bounding box center [110, 25] width 60 height 8
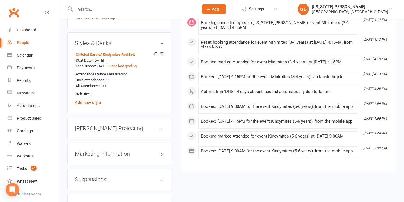
scroll to position [463, 0]
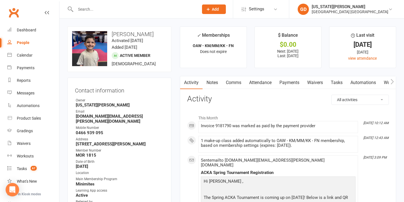
click at [262, 81] on link "Attendance" at bounding box center [260, 82] width 30 height 13
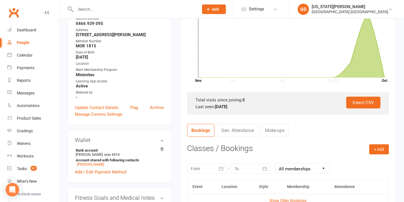
scroll to position [38, 0]
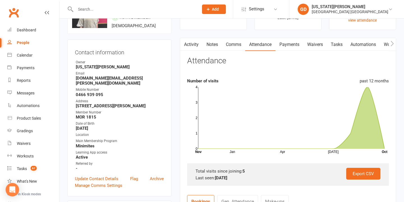
click at [208, 46] on link "Notes" at bounding box center [211, 44] width 19 height 13
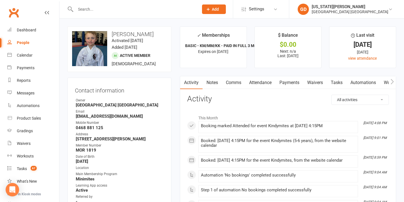
click at [253, 78] on link "Attendance" at bounding box center [260, 82] width 30 height 13
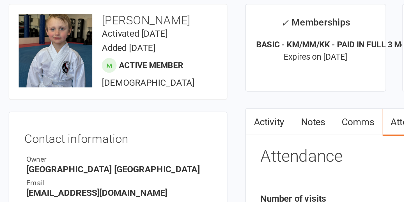
scroll to position [4, 0]
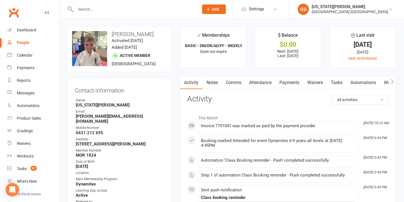
click at [210, 77] on link "Notes" at bounding box center [211, 82] width 19 height 13
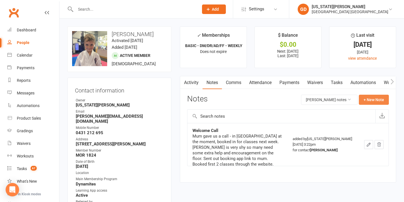
click at [375, 97] on button "+ New Note" at bounding box center [374, 100] width 30 height 10
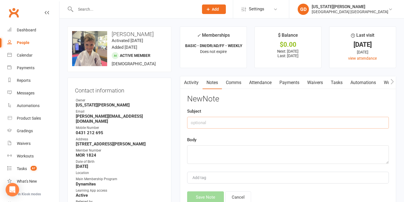
click at [236, 123] on input "text" at bounding box center [288, 123] width 202 height 12
type input "WD"
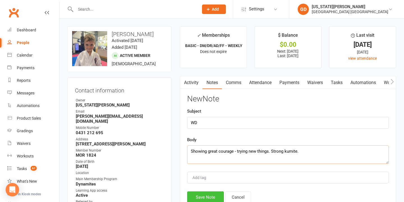
type textarea "Showing great courage - trying new things. Strong kumite."
click at [197, 194] on button "Save Note" at bounding box center [205, 198] width 37 height 12
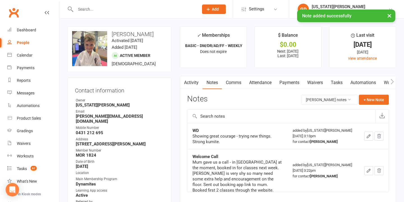
click at [337, 84] on link "Tasks" at bounding box center [337, 82] width 20 height 13
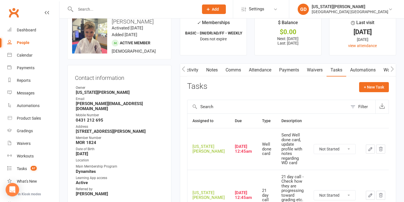
scroll to position [26, 0]
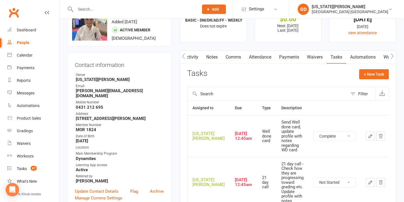
select select "unstarted"
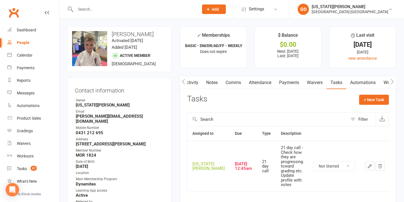
scroll to position [0, 0]
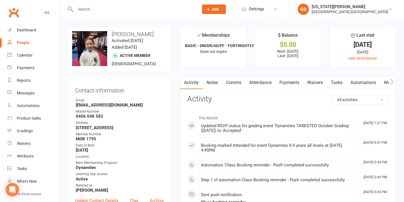
drag, startPoint x: 210, startPoint y: 78, endPoint x: 216, endPoint y: 100, distance: 22.4
click at [210, 79] on link "Notes" at bounding box center [211, 82] width 19 height 13
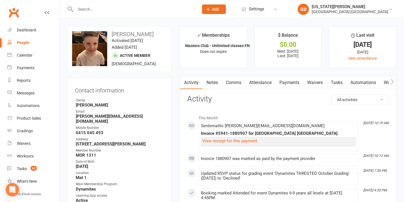
click at [218, 84] on link "Notes" at bounding box center [211, 82] width 19 height 13
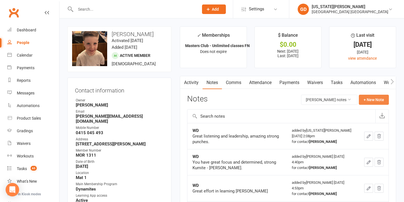
click at [380, 99] on button "+ New Note" at bounding box center [374, 100] width 30 height 10
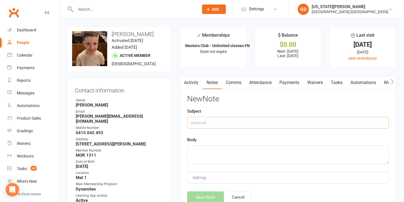
click at [216, 121] on input "text" at bounding box center [288, 123] width 202 height 12
type input "WD"
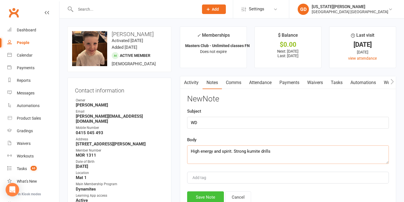
type textarea "High energy and spirit. Strong kumite drills"
click at [200, 195] on button "Save Note" at bounding box center [205, 198] width 37 height 12
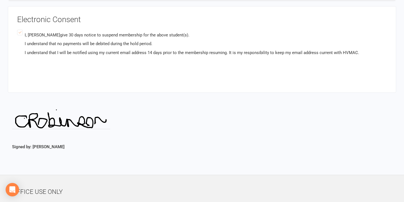
scroll to position [430, 0]
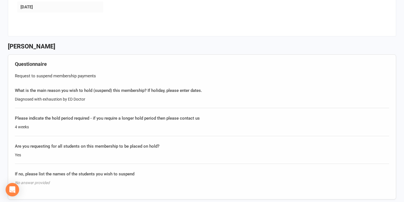
scroll to position [218, 0]
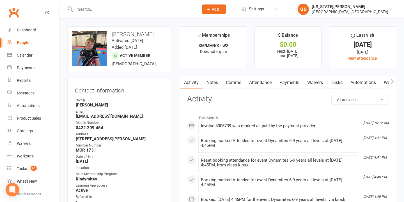
click at [260, 80] on link "Attendance" at bounding box center [260, 82] width 30 height 13
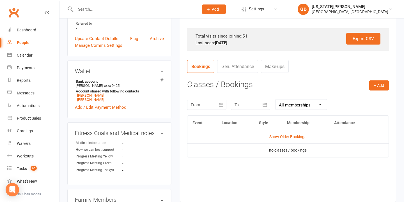
scroll to position [181, 0]
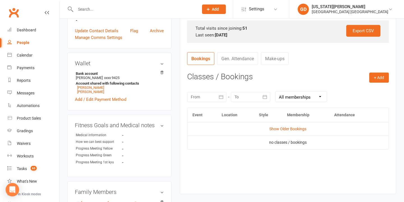
click at [204, 98] on div at bounding box center [206, 97] width 39 height 10
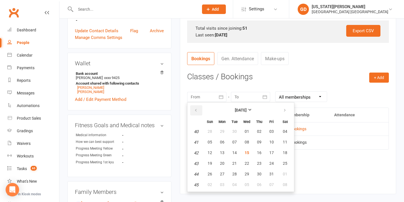
click at [194, 112] on button "button" at bounding box center [196, 110] width 12 height 10
click at [194, 112] on icon "button" at bounding box center [196, 110] width 4 height 4
click at [267, 134] on button "01" at bounding box center [272, 132] width 12 height 10
type input "01 Aug 2025"
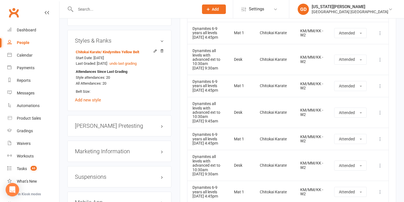
scroll to position [455, 0]
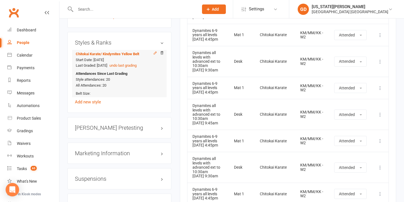
click at [155, 53] on icon at bounding box center [155, 53] width 3 height 3
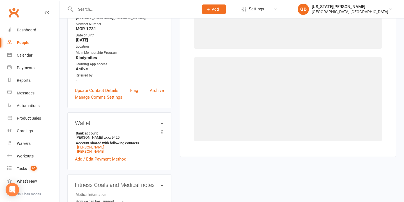
scroll to position [48, 0]
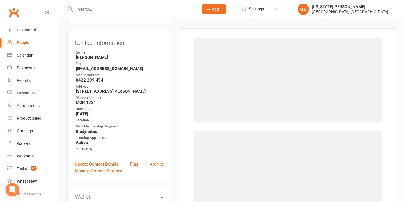
select select "2556"
select select "26163"
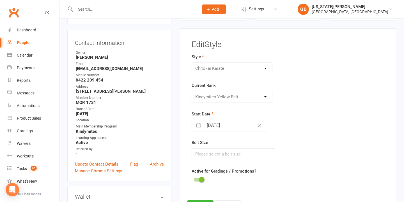
click at [197, 179] on div at bounding box center [199, 180] width 10 height 4
click at [194, 179] on input "checkbox" at bounding box center [194, 179] width 0 height 0
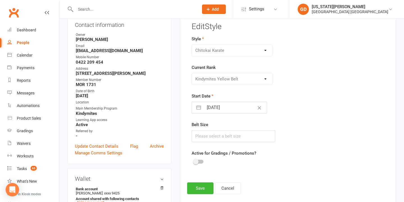
scroll to position [66, 0]
click at [197, 189] on button "Save" at bounding box center [200, 189] width 26 height 12
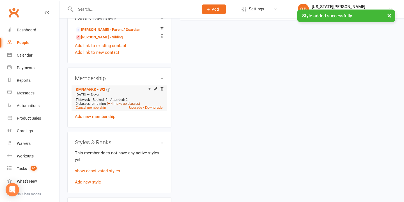
scroll to position [381, 0]
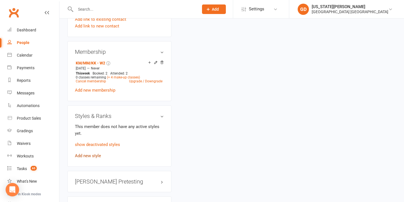
click at [92, 156] on link "Add new style" at bounding box center [88, 155] width 26 height 5
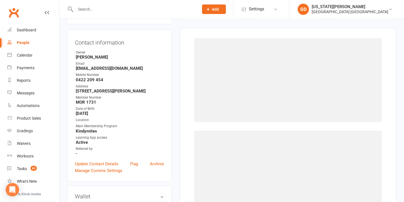
scroll to position [48, 0]
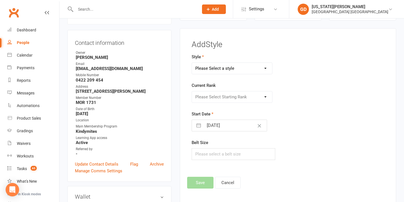
select select "2556"
select select "26171"
click at [221, 126] on input "[DATE]" at bounding box center [235, 125] width 63 height 11
select select "8"
select select "2025"
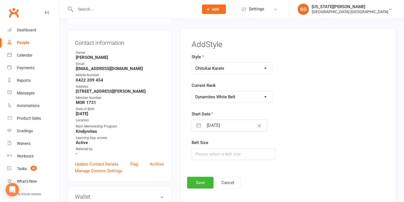
select select "9"
select select "2025"
select select "10"
select select "2025"
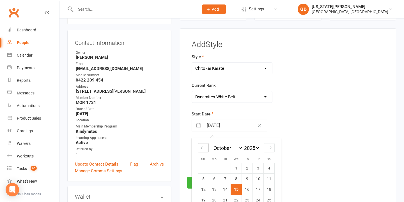
drag, startPoint x: 202, startPoint y: 148, endPoint x: 207, endPoint y: 148, distance: 5.0
click at [202, 148] on icon "Move backward to switch to the previous month." at bounding box center [203, 148] width 5 height 3
select select "7"
select select "2025"
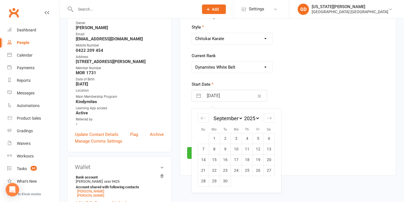
scroll to position [81, 0]
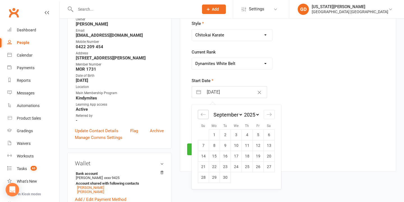
click at [198, 111] on div "Move backward to switch to the previous month." at bounding box center [203, 114] width 11 height 9
select select "6"
select select "2025"
click at [269, 174] on td "30" at bounding box center [268, 177] width 11 height 11
type input "[DATE]"
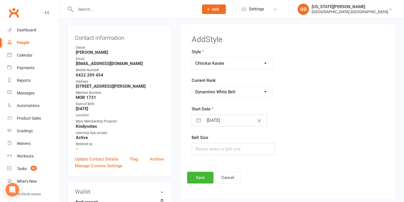
scroll to position [53, 0]
click at [199, 176] on button "Save" at bounding box center [200, 178] width 26 height 12
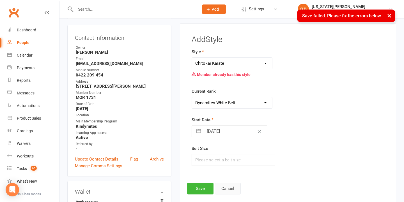
click at [239, 185] on button "Cancel" at bounding box center [228, 189] width 26 height 12
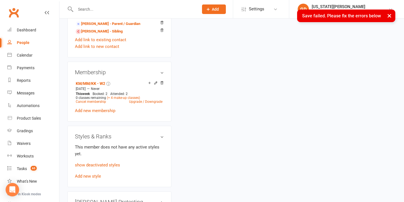
scroll to position [369, 0]
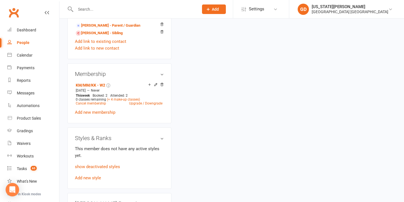
scroll to position [364, 0]
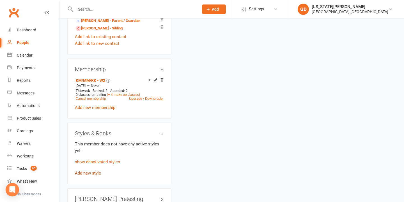
click at [88, 173] on link "Add new style" at bounding box center [88, 173] width 26 height 5
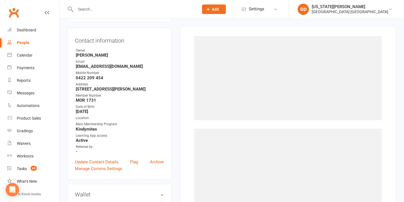
scroll to position [48, 0]
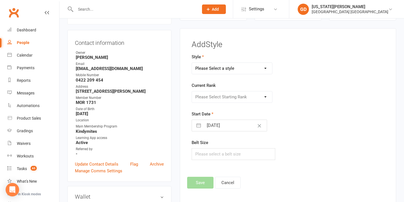
select select "2556"
select select "26171"
click at [205, 129] on input "[DATE]" at bounding box center [235, 125] width 63 height 11
select select "8"
select select "2025"
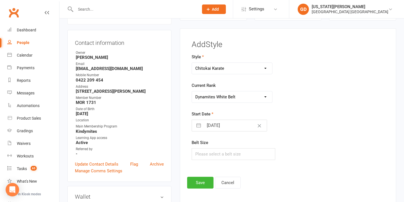
select select "9"
select select "2025"
select select "10"
select select "2025"
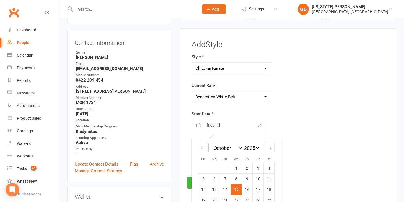
click at [203, 149] on icon "Move backward to switch to the previous month." at bounding box center [203, 147] width 5 height 5
select select "6"
select select "2025"
select select "7"
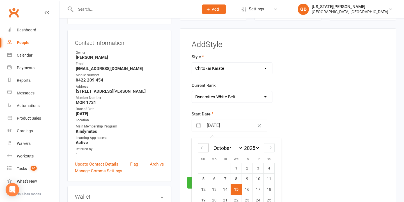
select select "2025"
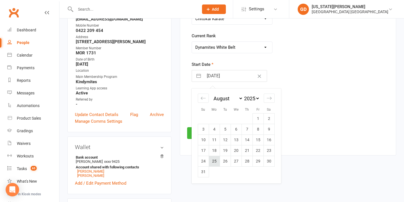
scroll to position [107, 0]
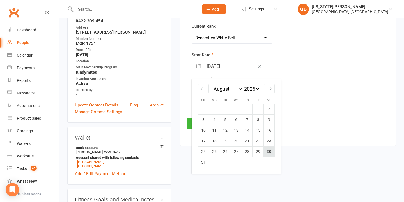
click at [264, 150] on td "30" at bounding box center [268, 151] width 11 height 11
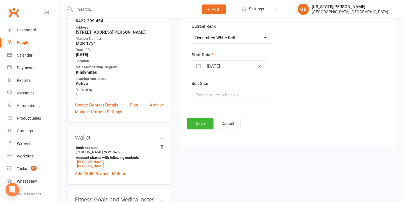
type input "[DATE]"
click at [204, 124] on button "Save" at bounding box center [200, 124] width 26 height 12
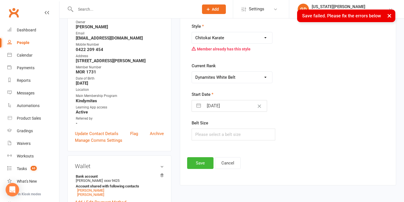
scroll to position [76, 0]
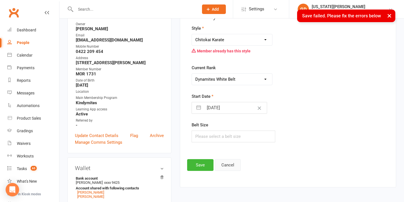
click at [231, 169] on button "Cancel" at bounding box center [228, 165] width 26 height 12
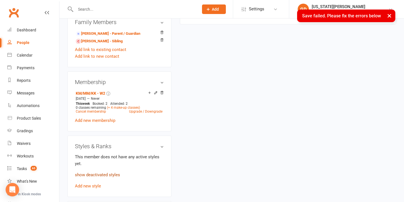
scroll to position [358, 0]
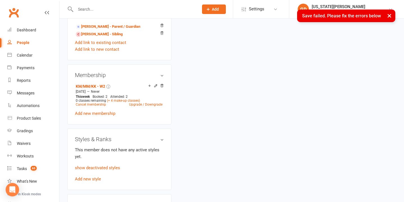
click at [101, 170] on p "show deactivated styles" at bounding box center [119, 168] width 89 height 7
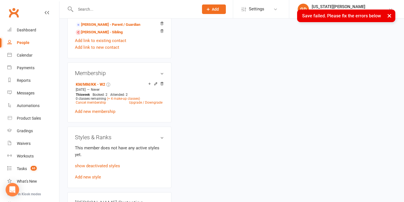
scroll to position [365, 0]
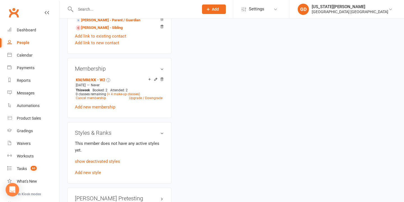
click at [107, 163] on p "show deactivated styles" at bounding box center [119, 161] width 89 height 7
click at [108, 162] on link "show deactivated styles" at bounding box center [97, 161] width 45 height 5
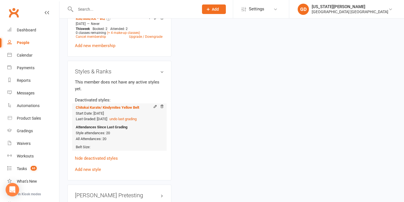
scroll to position [431, 0]
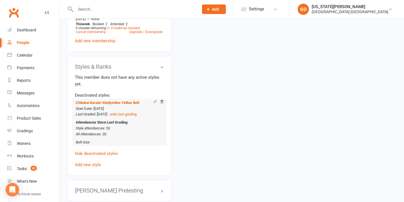
click at [153, 101] on icon at bounding box center [155, 102] width 4 height 4
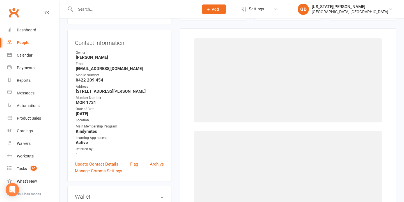
select select "2556"
select select "26163"
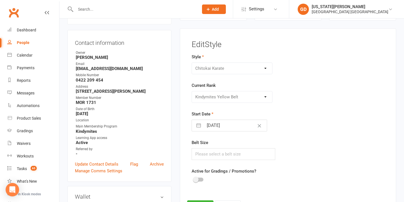
click at [196, 180] on span at bounding box center [196, 180] width 6 height 6
click at [194, 179] on input "checkbox" at bounding box center [194, 179] width 0 height 0
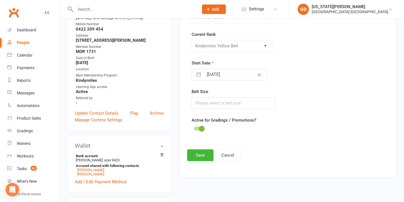
scroll to position [105, 0]
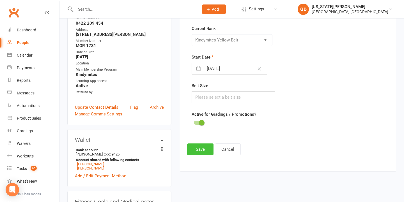
click at [195, 148] on button "Save" at bounding box center [200, 150] width 26 height 12
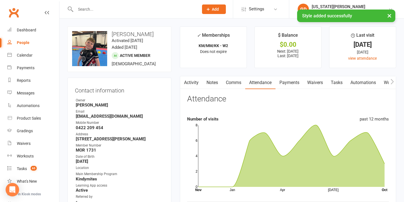
scroll to position [0, 0]
